Goal: Find specific page/section

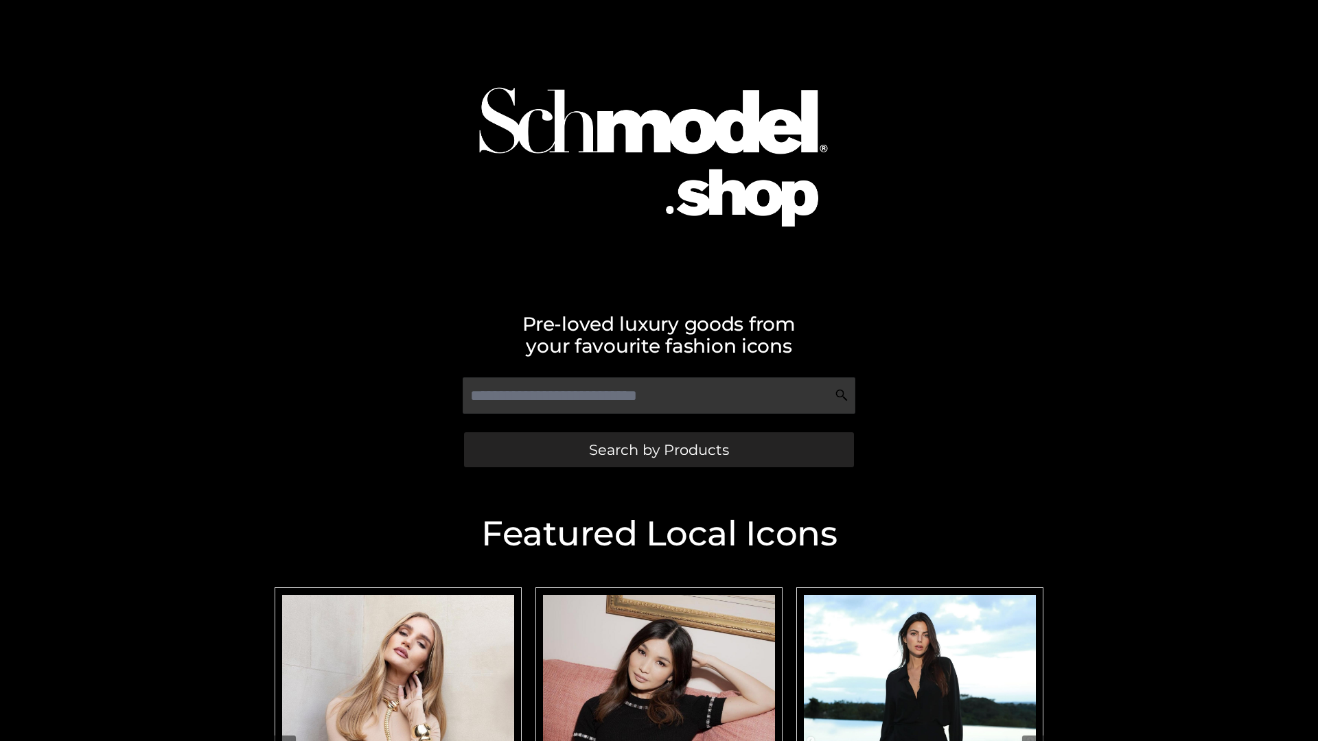
click at [658, 449] on span "Search by Products" at bounding box center [659, 450] width 140 height 14
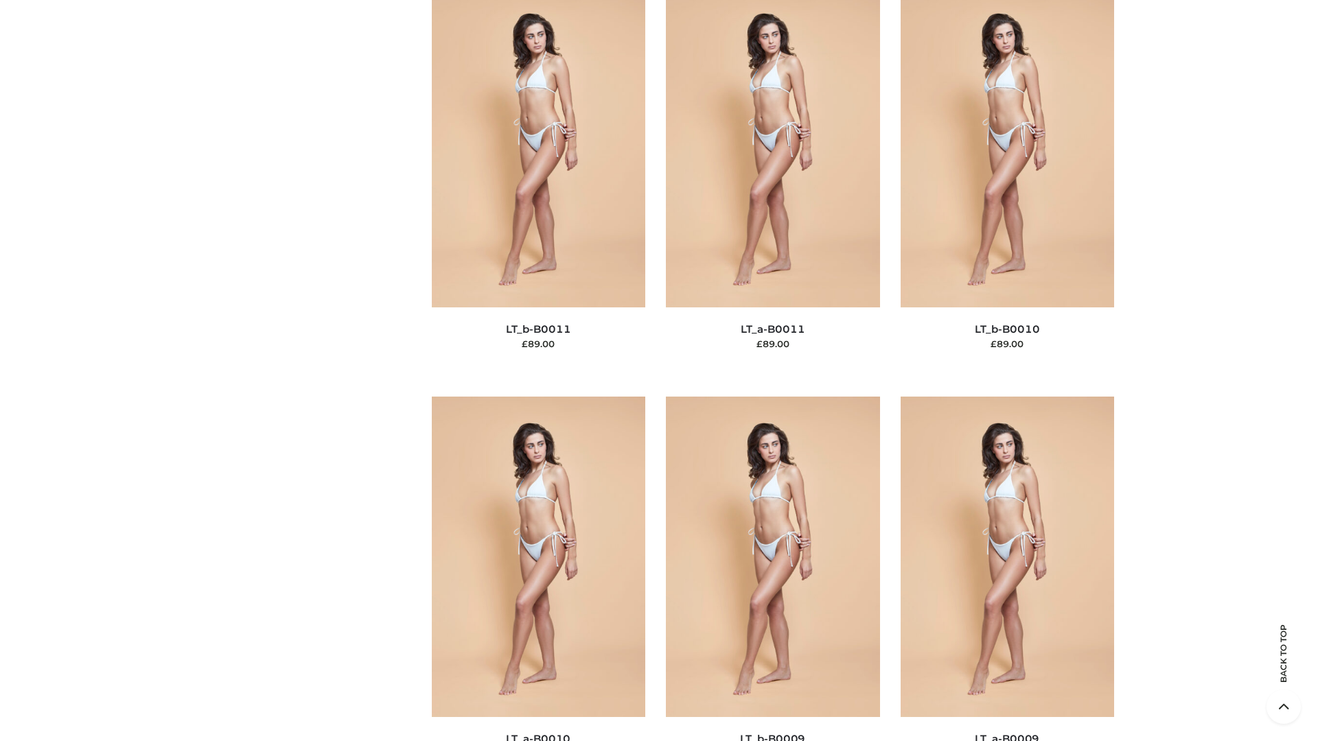
scroll to position [6163, 0]
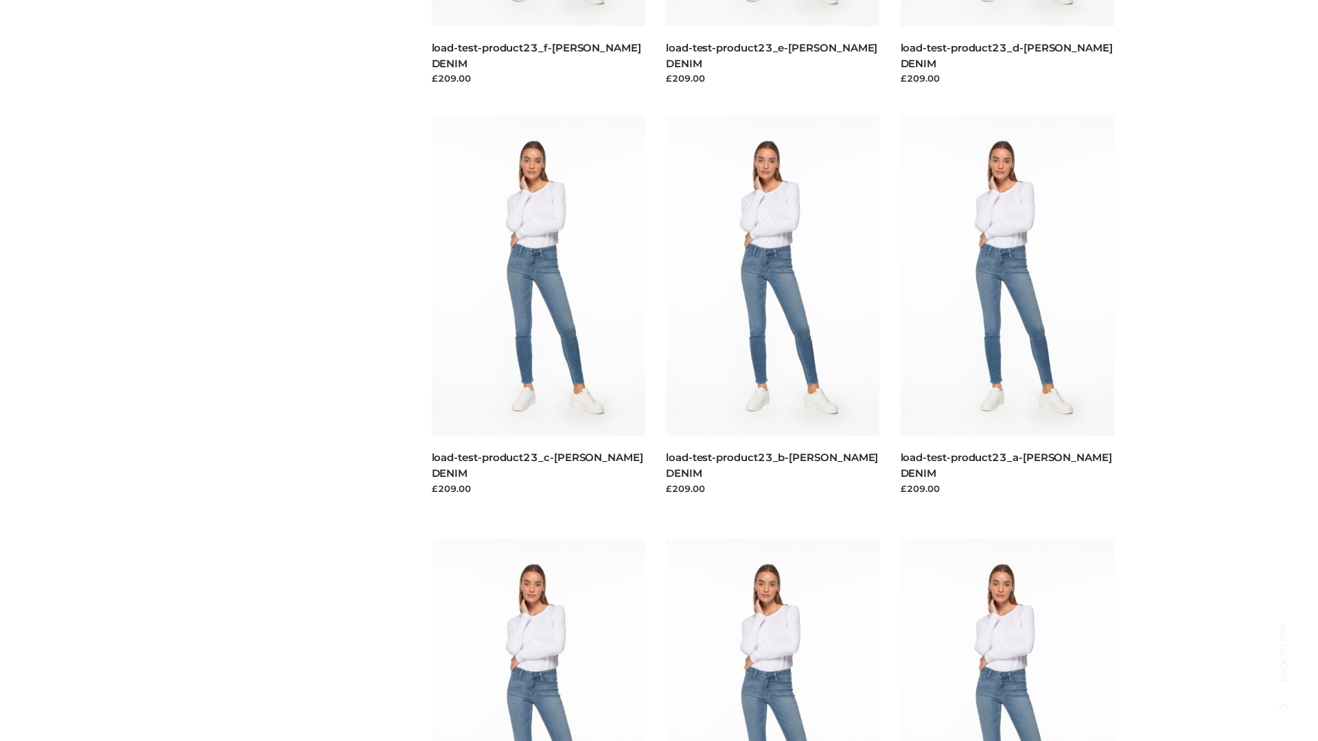
scroll to position [1204, 0]
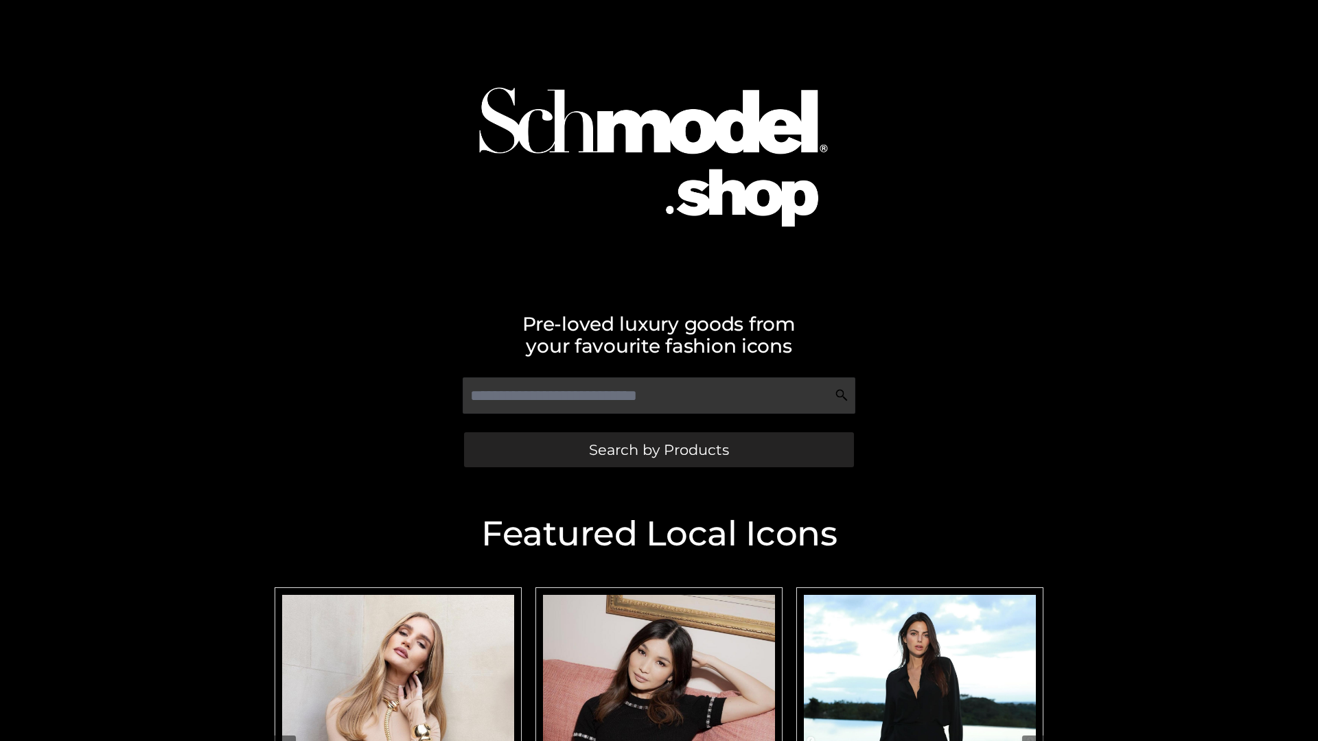
click at [658, 449] on span "Search by Products" at bounding box center [659, 450] width 140 height 14
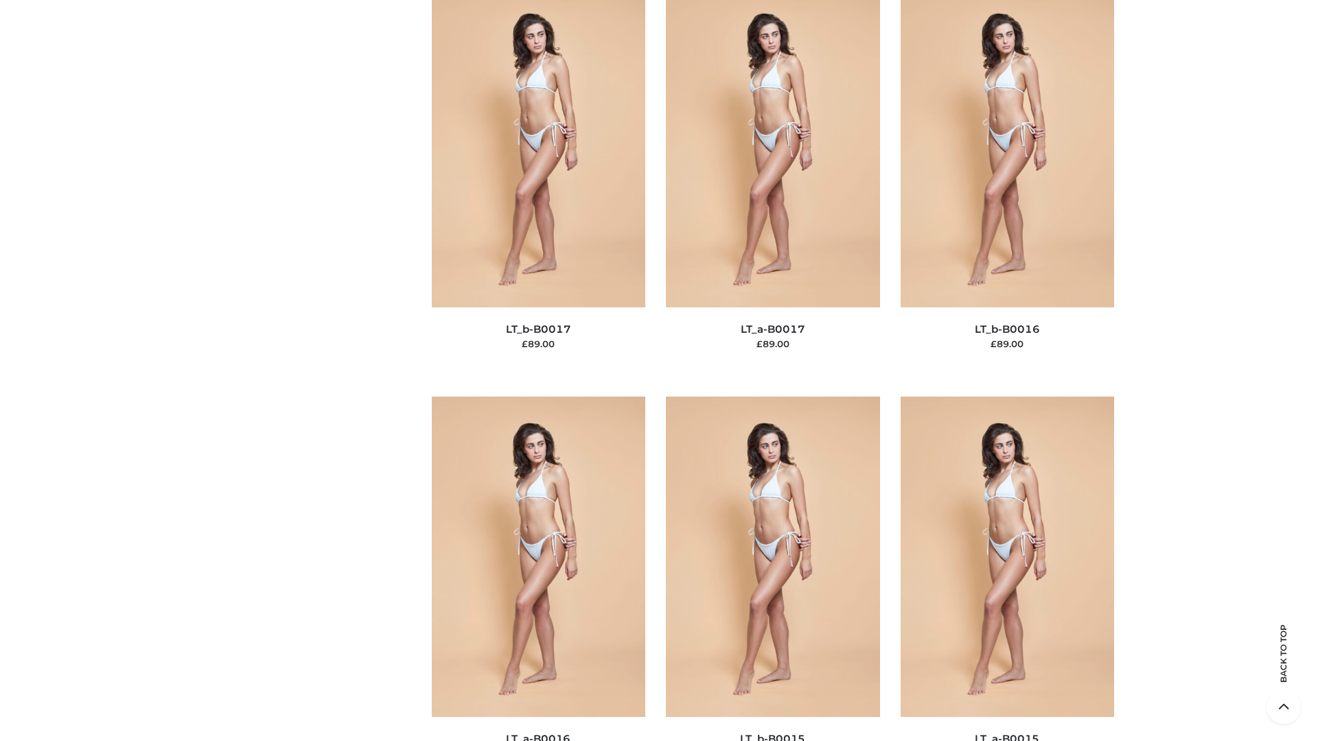
scroll to position [4510, 0]
